Goal: Find specific page/section: Find specific page/section

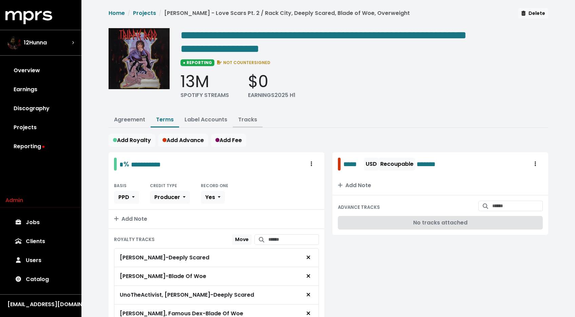
click at [249, 119] on link "Tracks" at bounding box center [247, 120] width 19 height 8
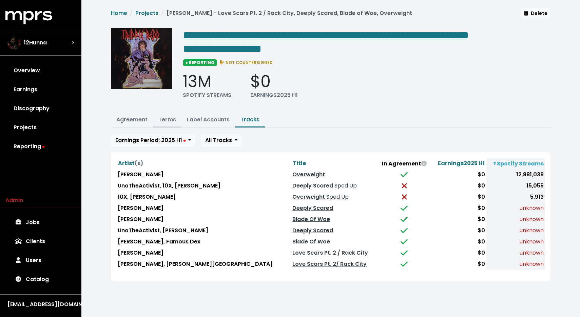
click at [172, 118] on link "Terms" at bounding box center [167, 120] width 18 height 8
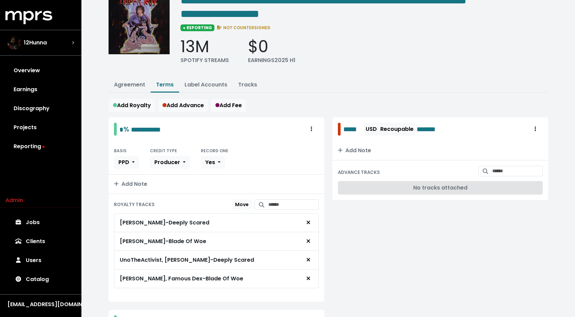
scroll to position [35, 0]
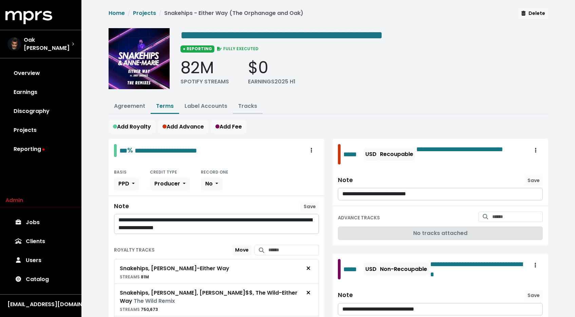
click at [243, 107] on link "Tracks" at bounding box center [247, 106] width 19 height 8
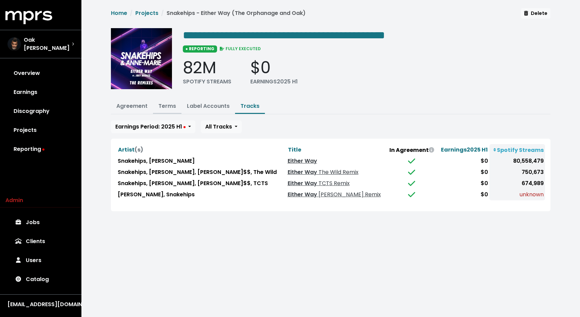
click at [173, 105] on link "Terms" at bounding box center [167, 106] width 18 height 8
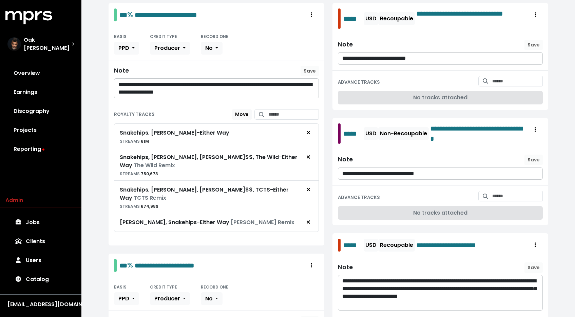
scroll to position [137, 0]
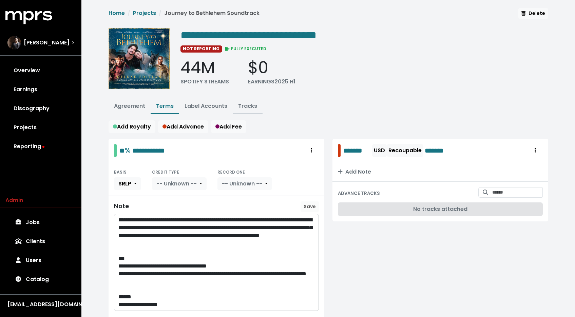
click at [241, 103] on link "Tracks" at bounding box center [247, 106] width 19 height 8
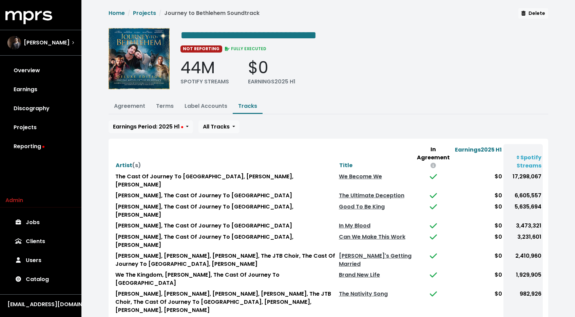
scroll to position [107, 0]
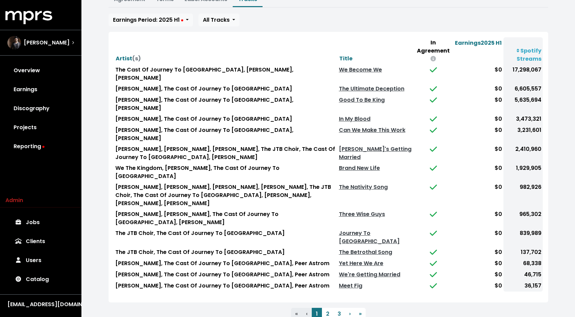
click at [338, 308] on button "3" at bounding box center [339, 314] width 12 height 12
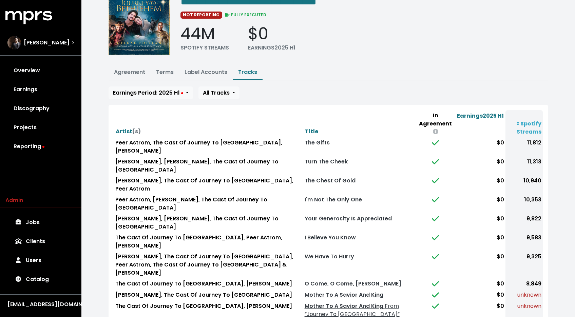
scroll to position [34, 0]
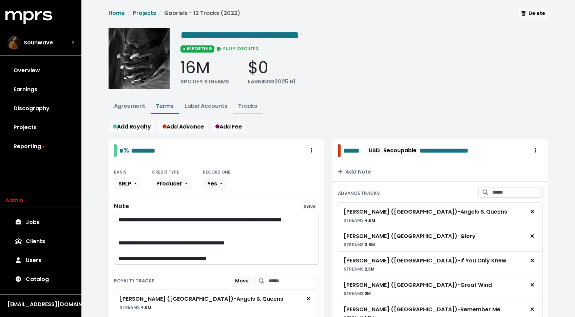
click at [239, 103] on link "Tracks" at bounding box center [247, 106] width 19 height 8
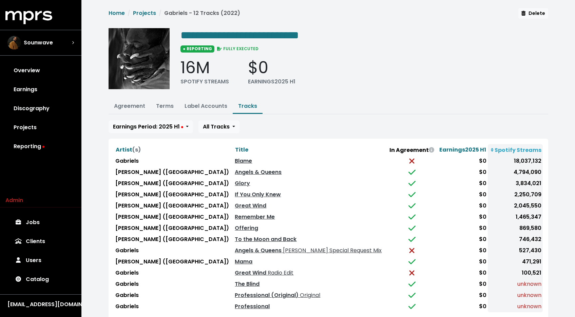
scroll to position [43, 0]
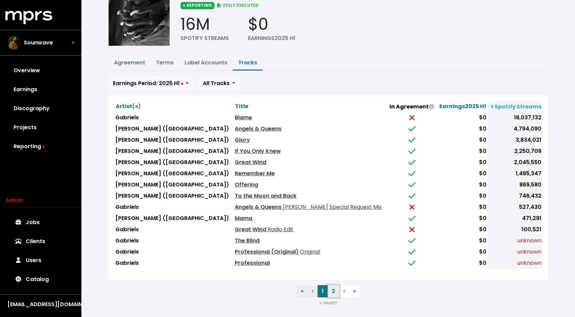
click at [332, 288] on button "2" at bounding box center [334, 291] width 12 height 12
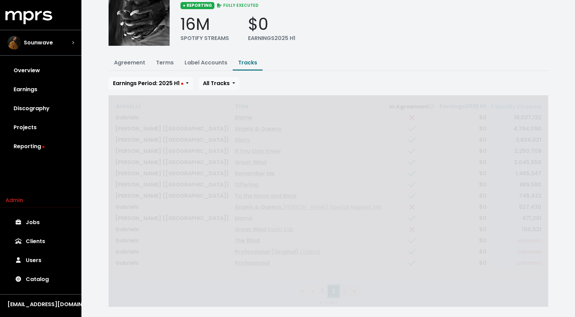
scroll to position [0, 0]
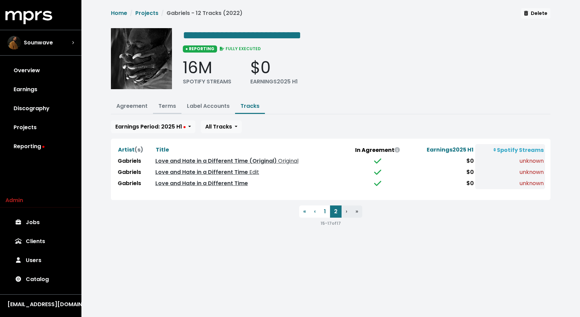
click at [177, 109] on button "Terms" at bounding box center [167, 106] width 28 height 15
click at [170, 107] on link "Terms" at bounding box center [167, 106] width 18 height 8
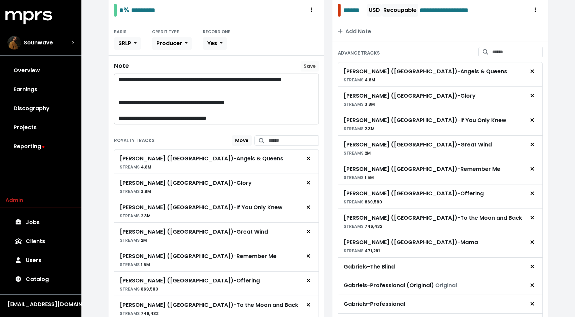
scroll to position [86, 0]
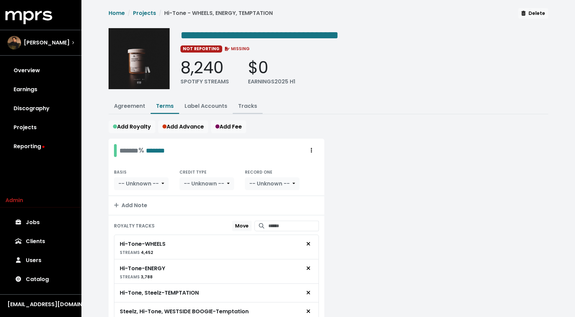
click at [246, 108] on link "Tracks" at bounding box center [247, 106] width 19 height 8
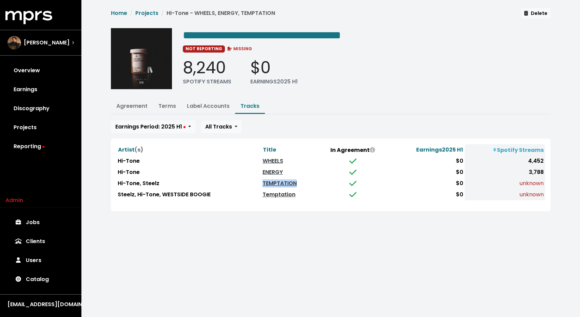
click at [280, 195] on link "Temptation" at bounding box center [279, 195] width 33 height 8
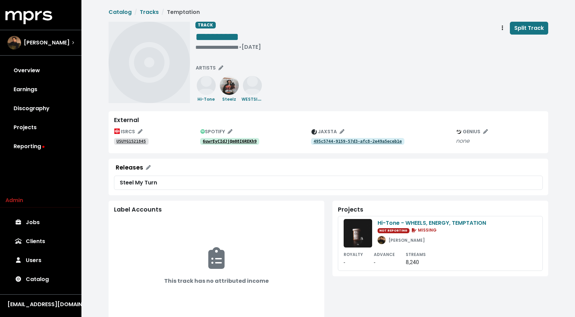
click at [245, 143] on tt "6uwrEyCIdJjQm08I6REKh9" at bounding box center [230, 141] width 54 height 5
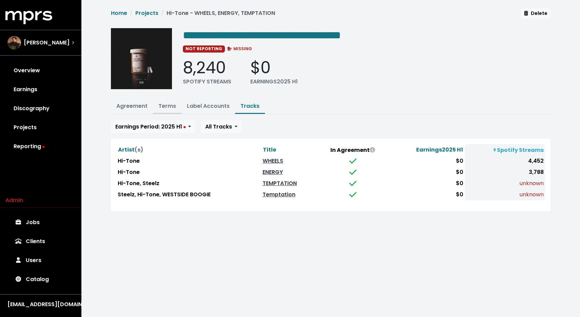
click at [167, 107] on link "Terms" at bounding box center [167, 106] width 18 height 8
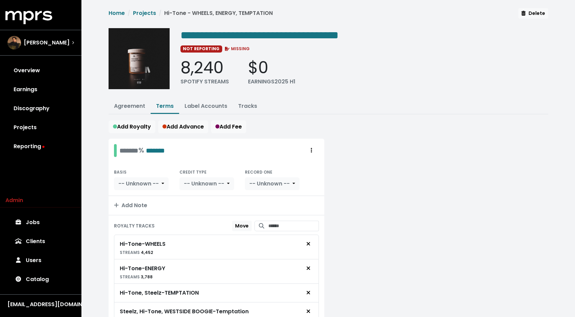
scroll to position [41, 0]
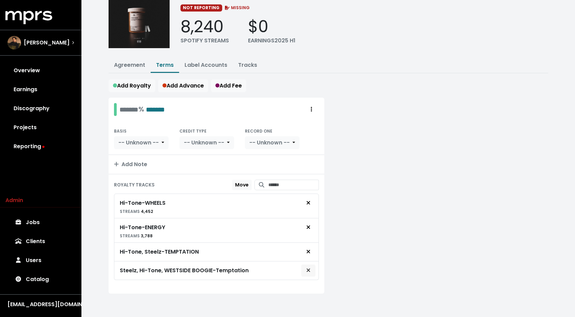
click at [307, 274] on button "Remove royalty target" at bounding box center [308, 270] width 15 height 13
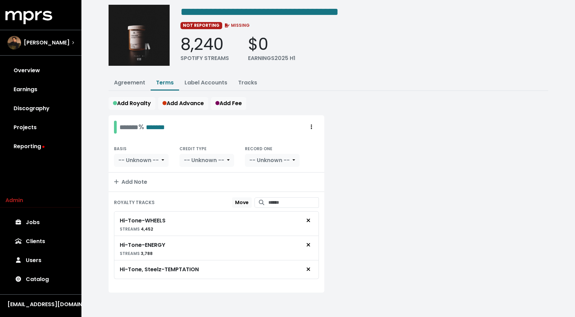
scroll to position [22, 0]
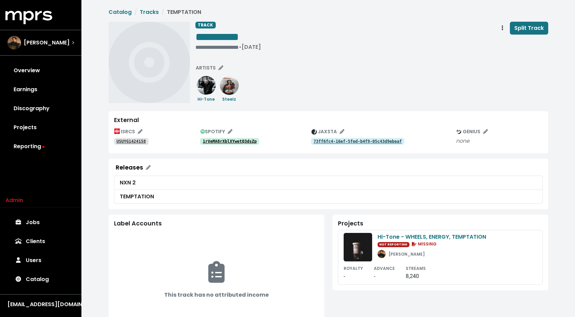
click at [225, 141] on tt "1rVeMA8rXblXYwetQ3dsZp" at bounding box center [230, 141] width 54 height 5
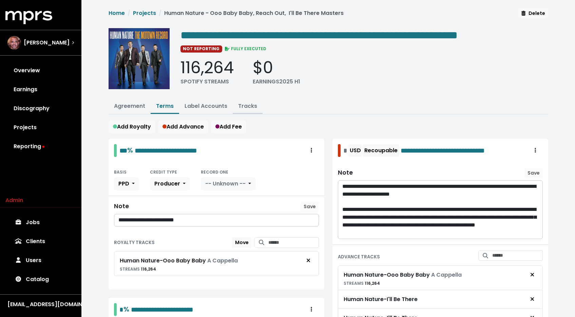
click at [249, 110] on button "Tracks" at bounding box center [248, 106] width 30 height 15
click at [248, 108] on link "Tracks" at bounding box center [247, 106] width 19 height 8
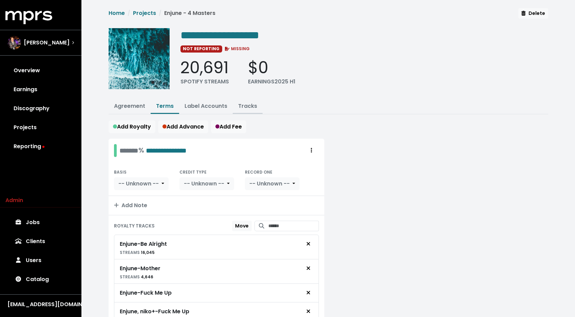
click at [250, 109] on button "Tracks" at bounding box center [248, 106] width 30 height 15
click at [249, 104] on link "Tracks" at bounding box center [247, 106] width 19 height 8
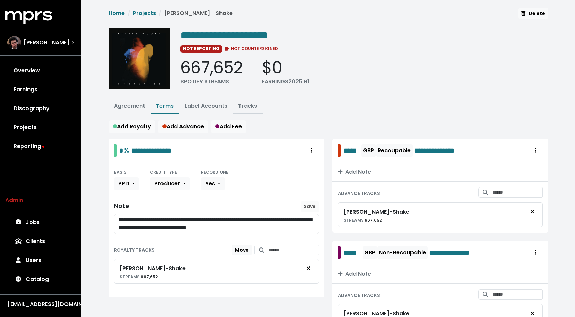
click at [246, 105] on link "Tracks" at bounding box center [247, 106] width 19 height 8
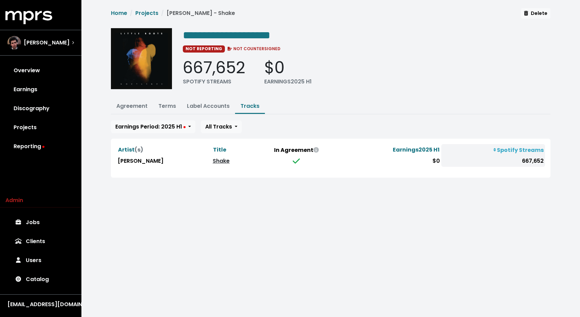
click at [213, 160] on link "Shake" at bounding box center [221, 161] width 17 height 8
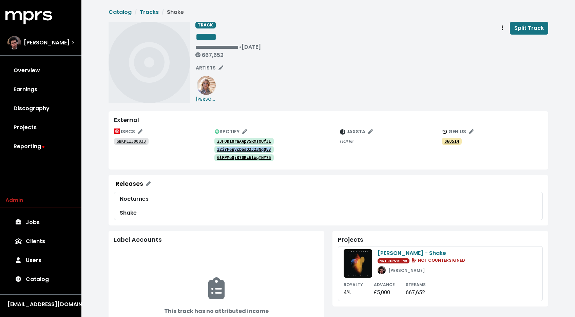
click at [238, 157] on tt "6lFPMe0jB78Kc6lWqTNY75" at bounding box center [244, 157] width 54 height 5
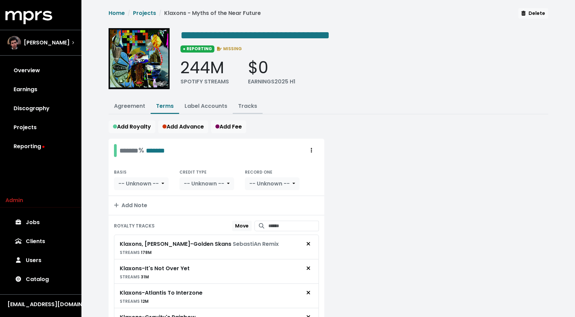
click at [255, 103] on link "Tracks" at bounding box center [247, 106] width 19 height 8
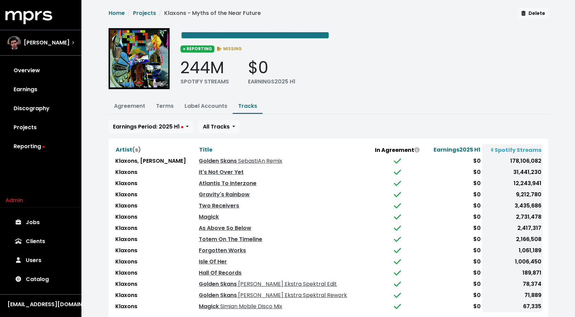
scroll to position [43, 0]
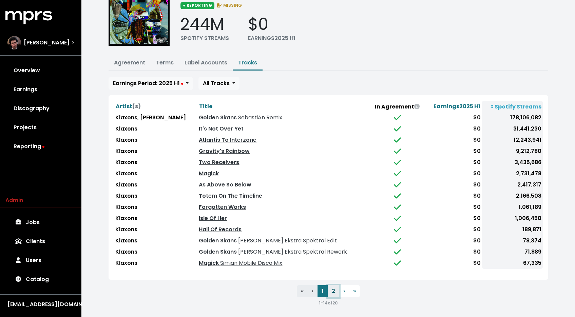
click at [333, 288] on button "2" at bounding box center [334, 291] width 12 height 12
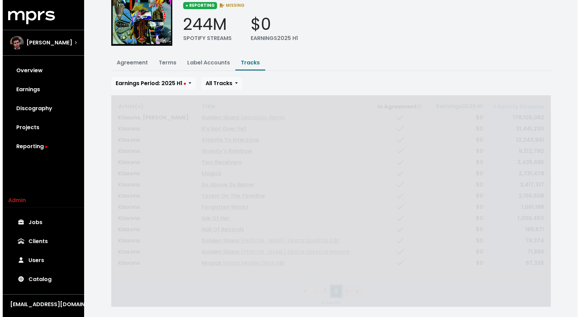
scroll to position [0, 0]
